Goal: Transaction & Acquisition: Purchase product/service

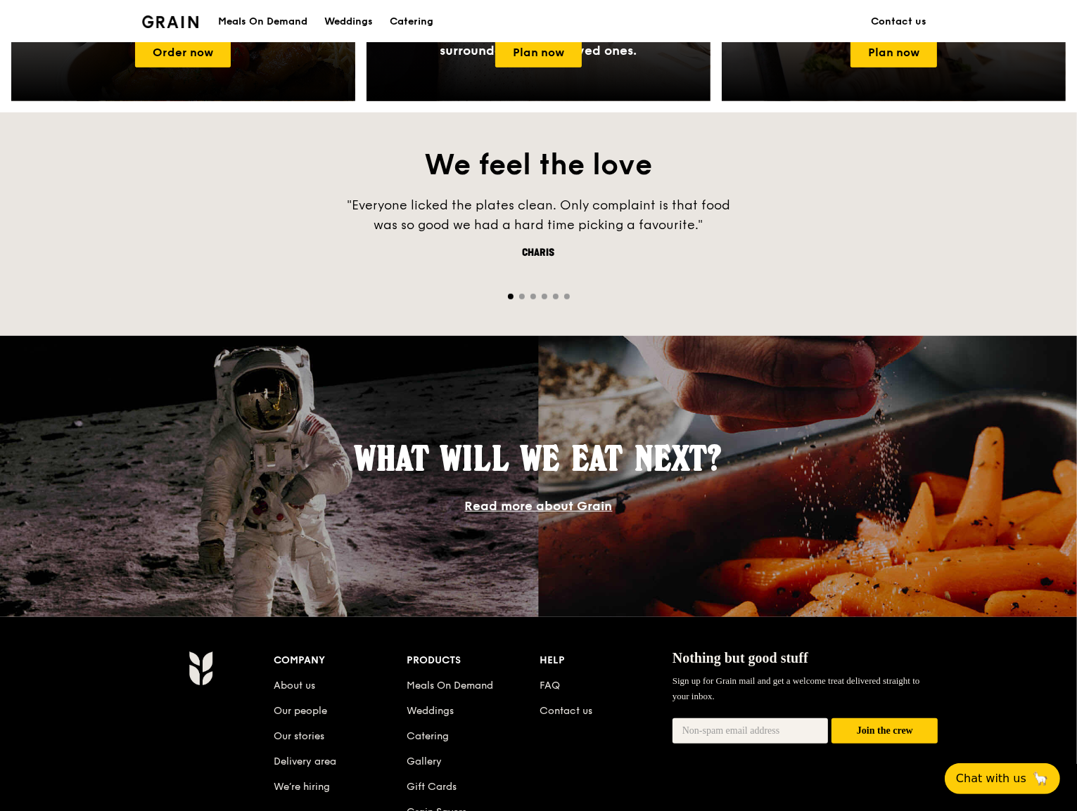
click at [285, 208] on div ""Everyone licked the plates clean. Only complaint is that food was so good we h…" at bounding box center [538, 238] width 1077 height 87
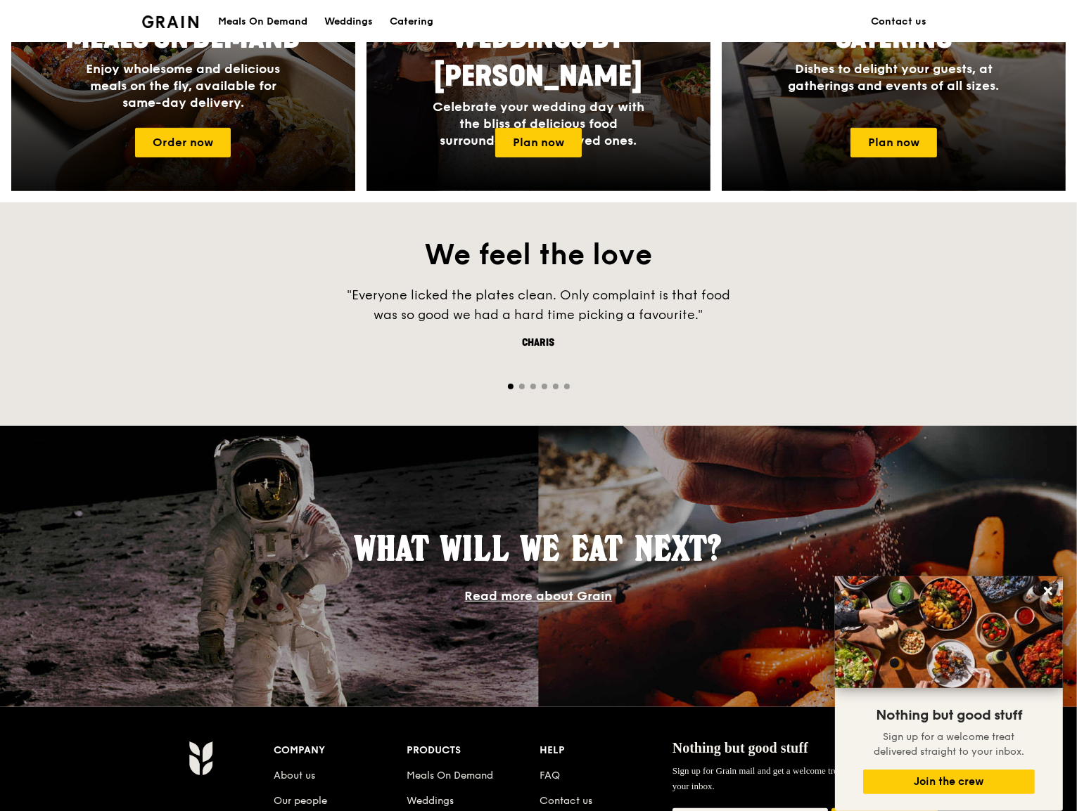
scroll to position [633, 0]
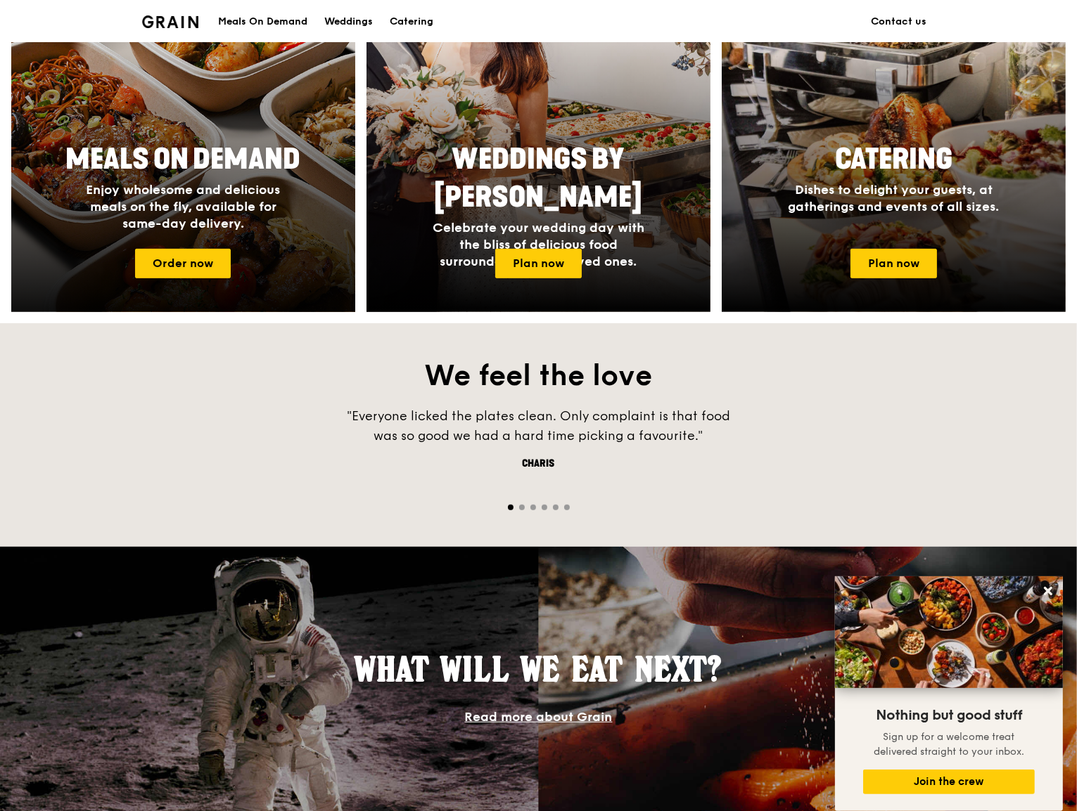
click at [233, 193] on span "Enjoy wholesome and delicious meals on the fly, available for same-day delivery." at bounding box center [183, 206] width 194 height 49
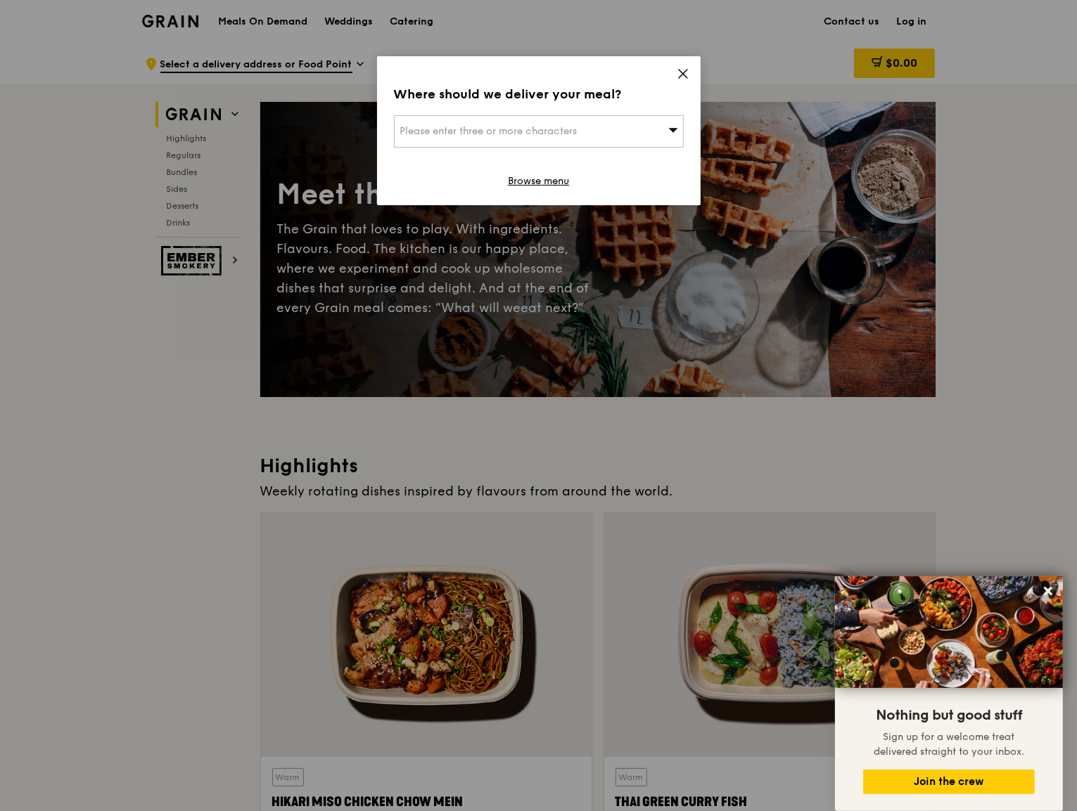
click at [681, 77] on icon at bounding box center [682, 74] width 13 height 13
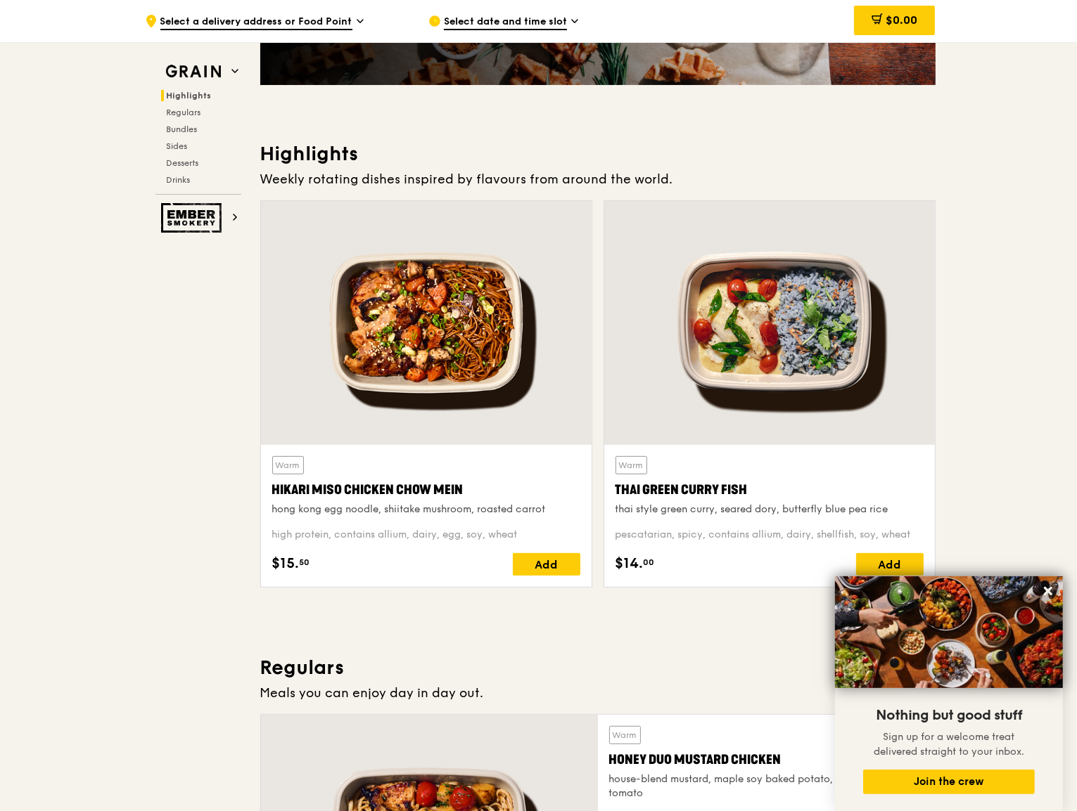
scroll to position [70, 0]
